Goal: Use online tool/utility: Utilize a website feature to perform a specific function

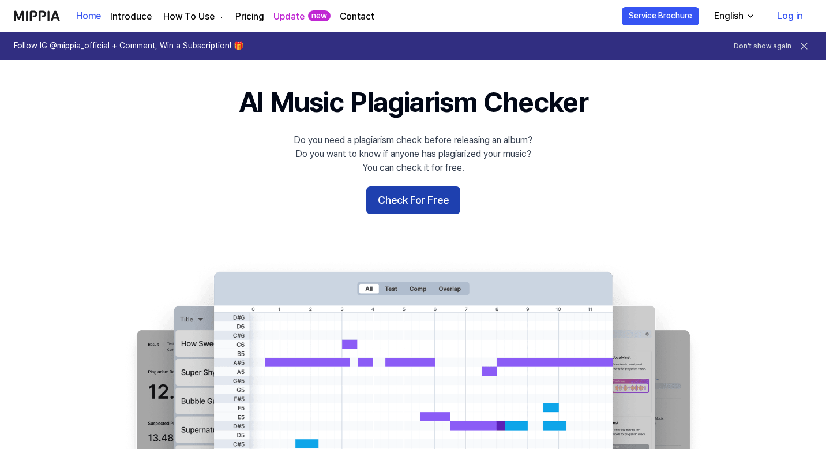
scroll to position [22, 0]
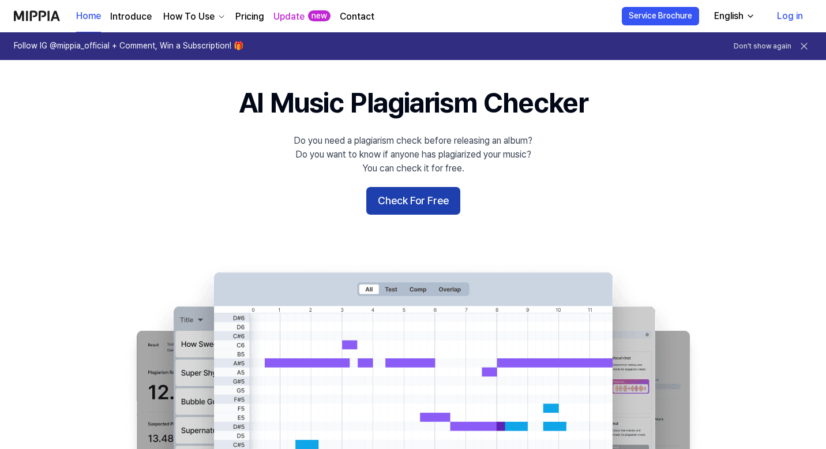
click at [420, 204] on button "Check For Free" at bounding box center [413, 201] width 94 height 28
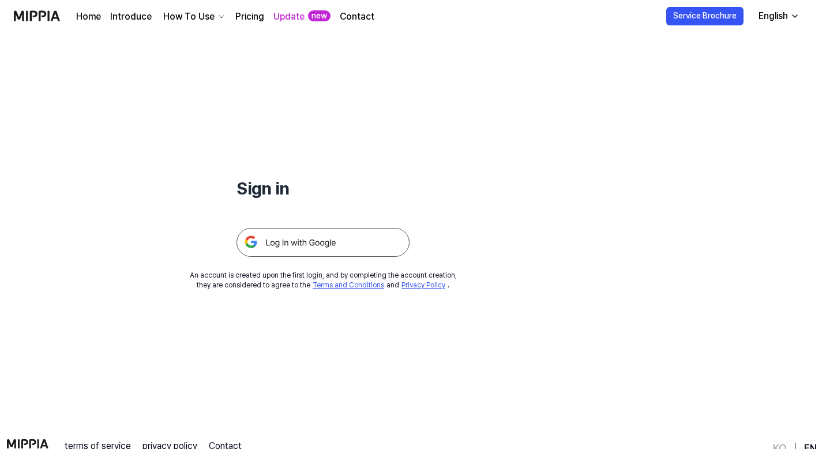
click at [312, 239] on img at bounding box center [323, 242] width 173 height 29
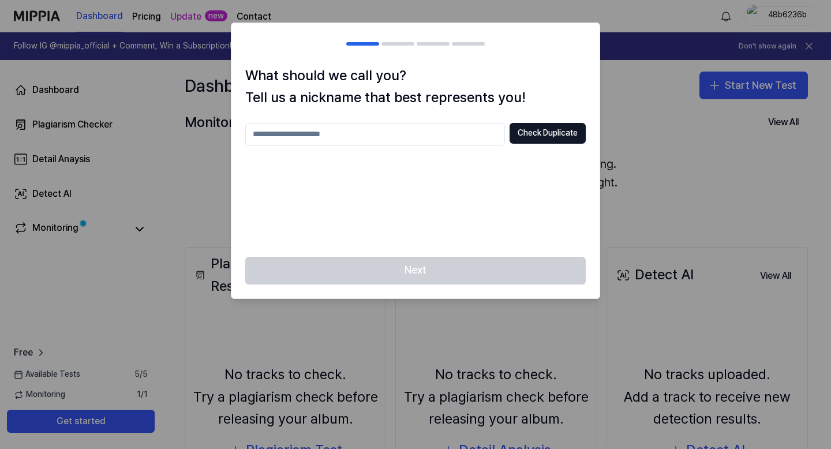
click at [373, 140] on input "text" at bounding box center [375, 134] width 260 height 23
type input "******"
click at [552, 138] on button "Check Duplicate" at bounding box center [547, 133] width 76 height 21
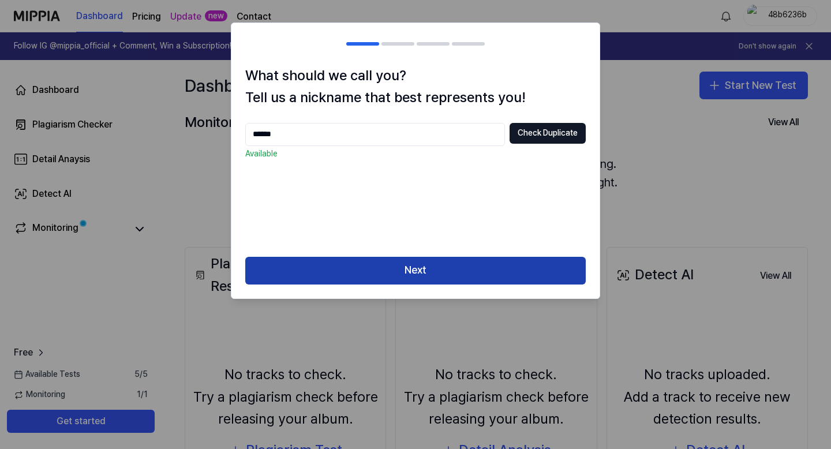
click at [411, 272] on button "Next" at bounding box center [415, 271] width 340 height 28
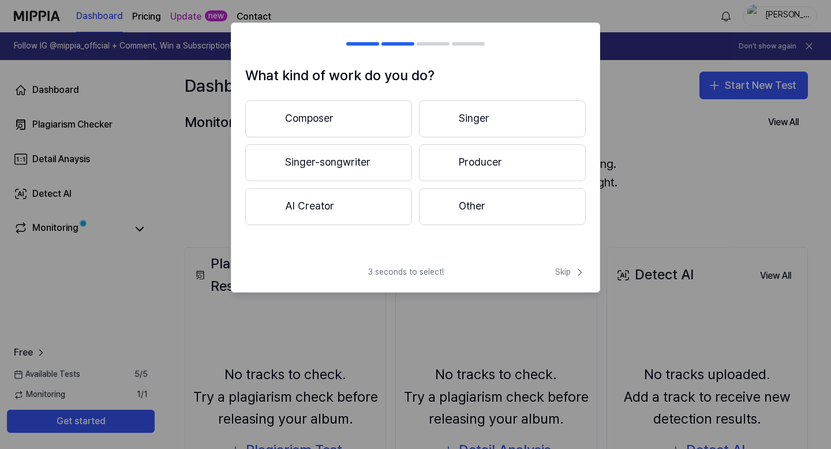
click at [370, 165] on button "Singer-songwriter" at bounding box center [328, 162] width 167 height 37
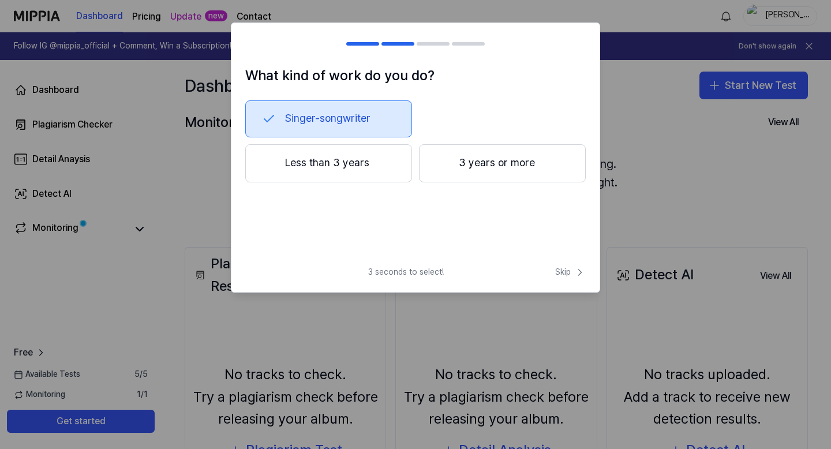
click at [345, 168] on button "Less than 3 years" at bounding box center [328, 163] width 167 height 38
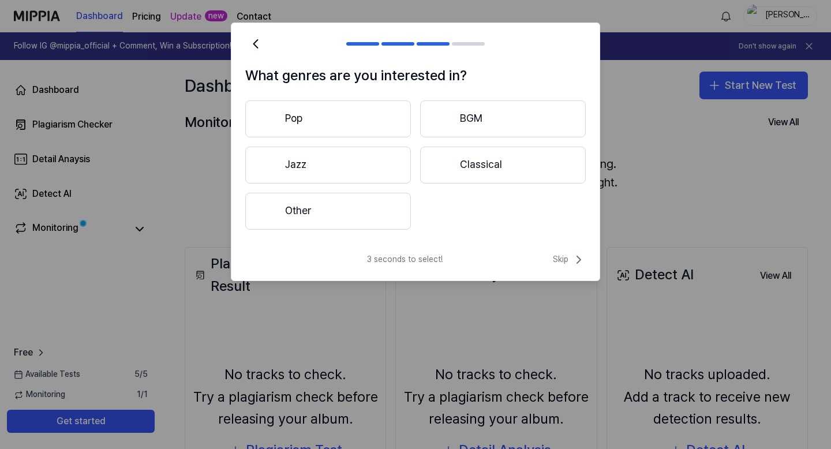
click at [366, 117] on button "Pop" at bounding box center [328, 118] width 166 height 37
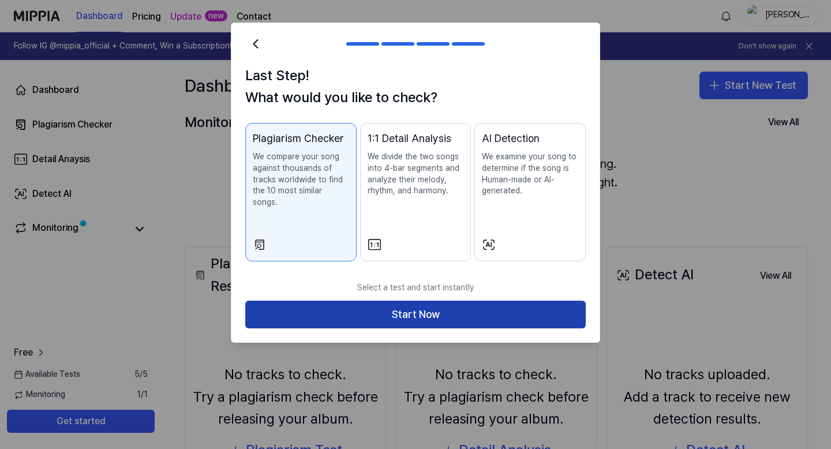
click at [401, 304] on button "Start Now" at bounding box center [415, 315] width 340 height 28
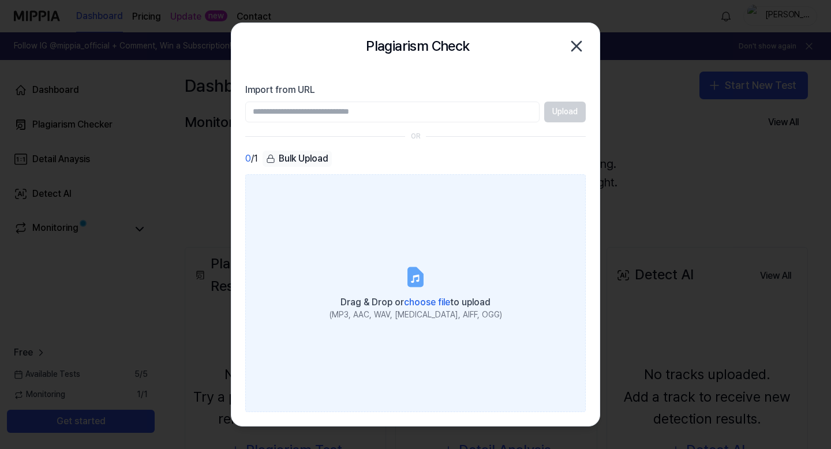
click at [384, 284] on label "Drag & Drop or choose file to upload (MP3, AAC, WAV, [MEDICAL_DATA], AIFF, OGG)" at bounding box center [415, 293] width 340 height 238
click at [0, 0] on input "Drag & Drop or choose file to upload (MP3, AAC, WAV, [MEDICAL_DATA], AIFF, OGG)" at bounding box center [0, 0] width 0 height 0
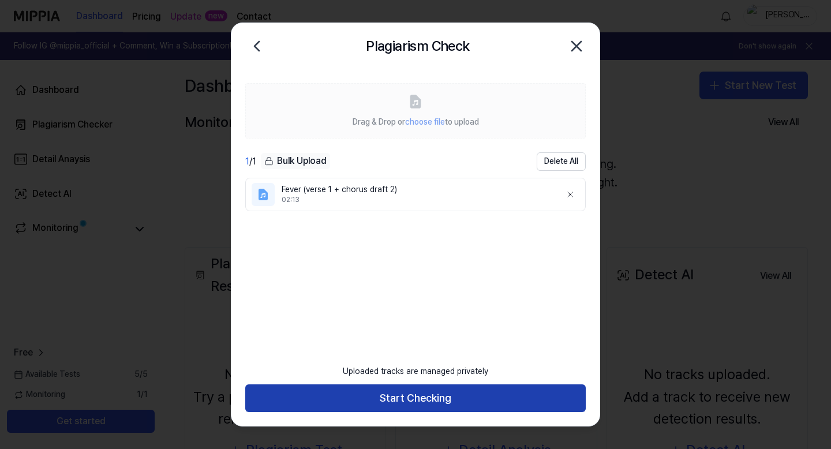
click at [417, 396] on button "Start Checking" at bounding box center [415, 398] width 340 height 28
